Goal: Information Seeking & Learning: Learn about a topic

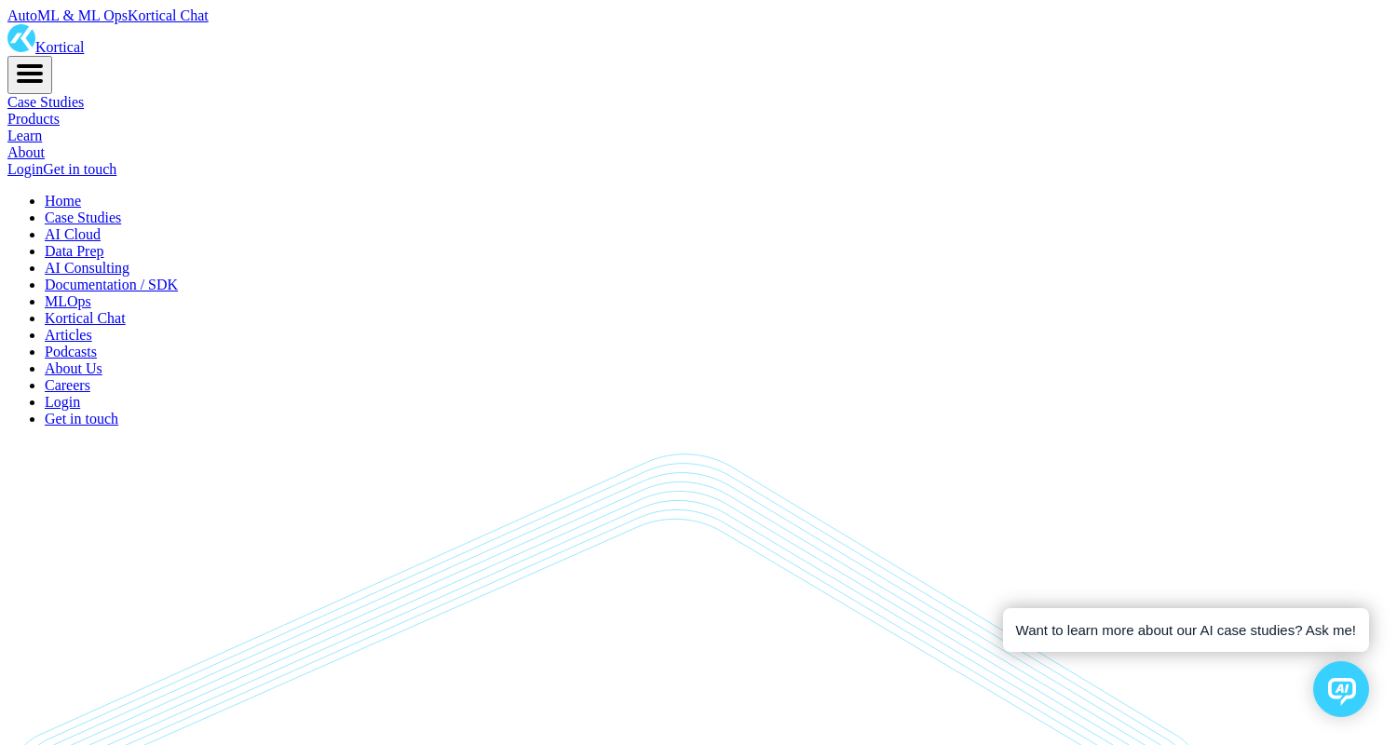
scroll to position [13643, 0]
